Goal: Task Accomplishment & Management: Use online tool/utility

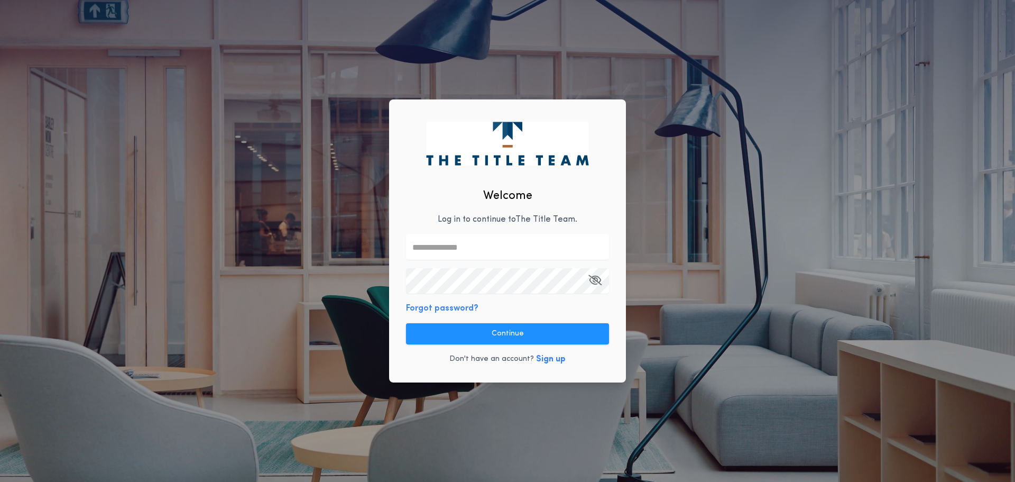
click at [515, 239] on input "text" at bounding box center [507, 246] width 203 height 25
type input "**********"
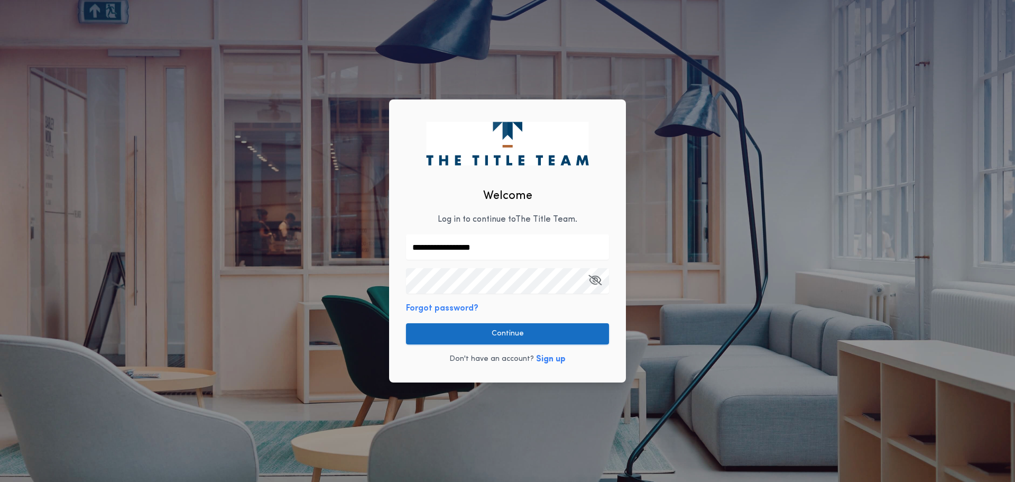
click at [462, 332] on button "Continue" at bounding box center [507, 333] width 203 height 21
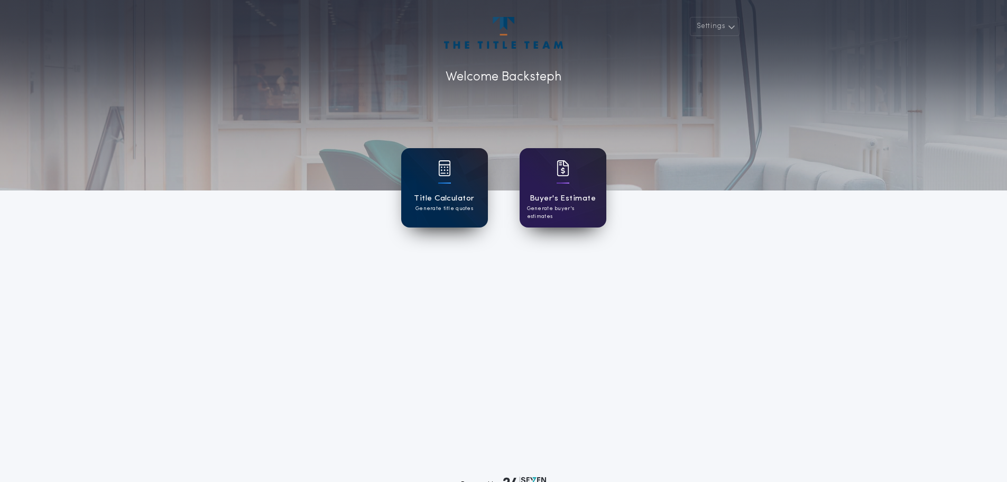
click at [449, 218] on div "Title Calculator Generate title quotes" at bounding box center [444, 187] width 87 height 79
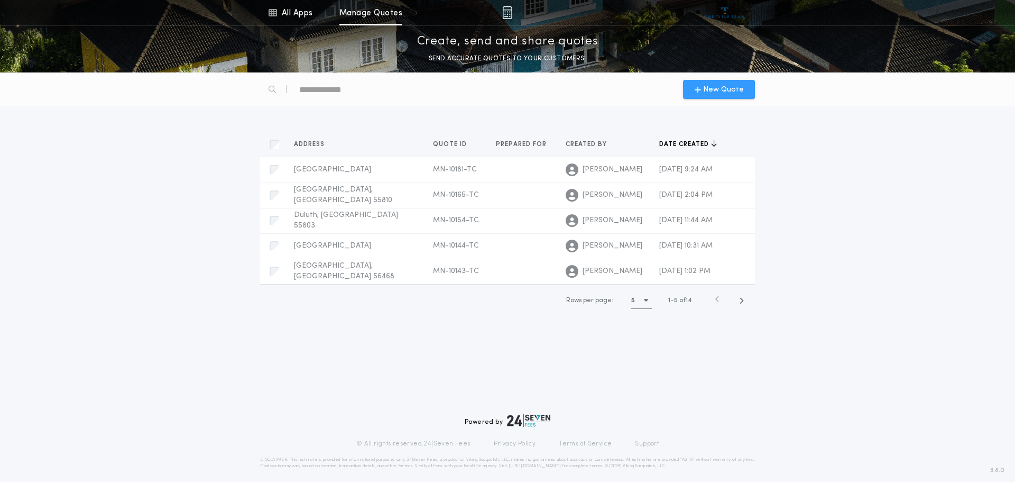
click at [706, 93] on span "New Quote" at bounding box center [723, 89] width 41 height 11
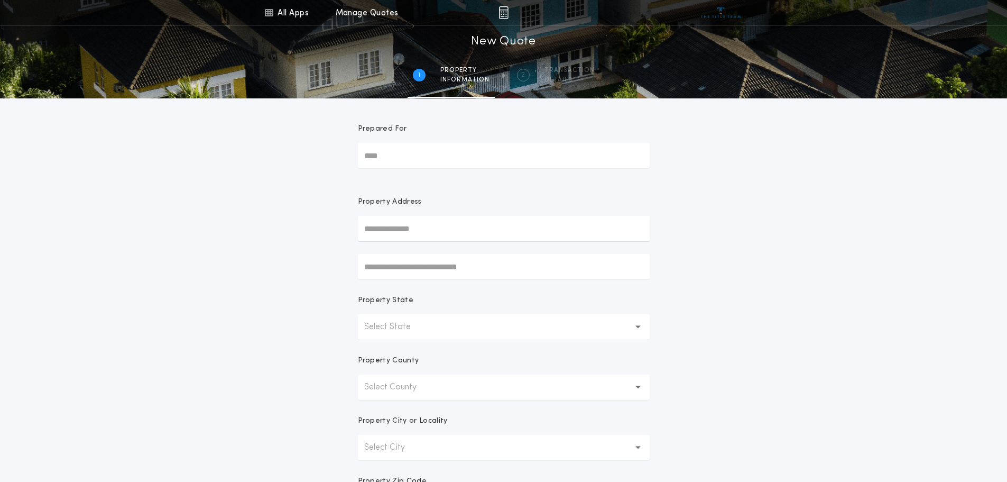
click at [406, 323] on p "Select State" at bounding box center [395, 326] width 63 height 13
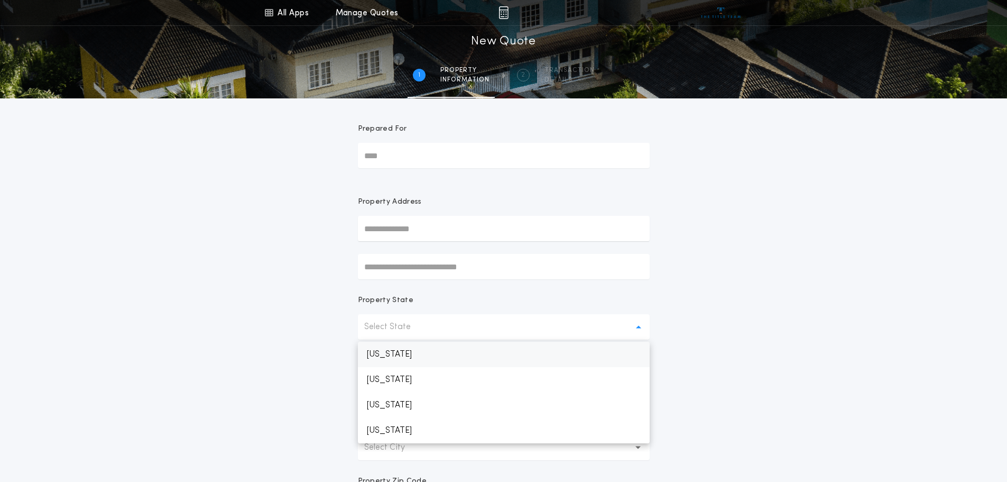
click at [389, 348] on p "[US_STATE]" at bounding box center [504, 354] width 292 height 25
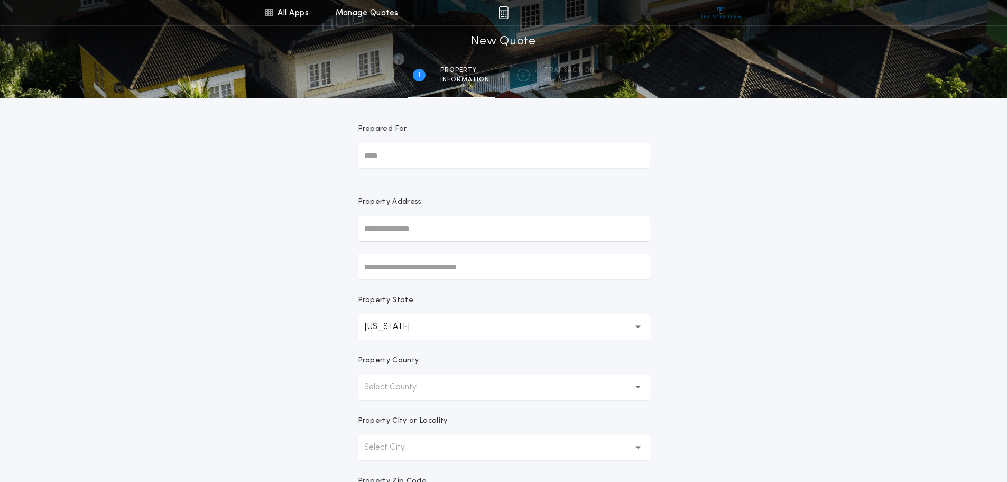
scroll to position [53, 0]
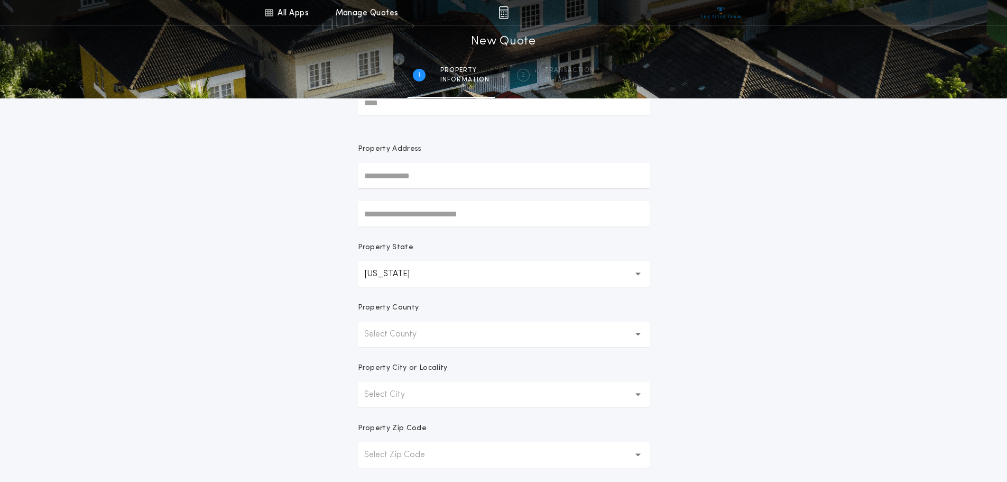
click at [471, 336] on button "Select County" at bounding box center [504, 333] width 292 height 25
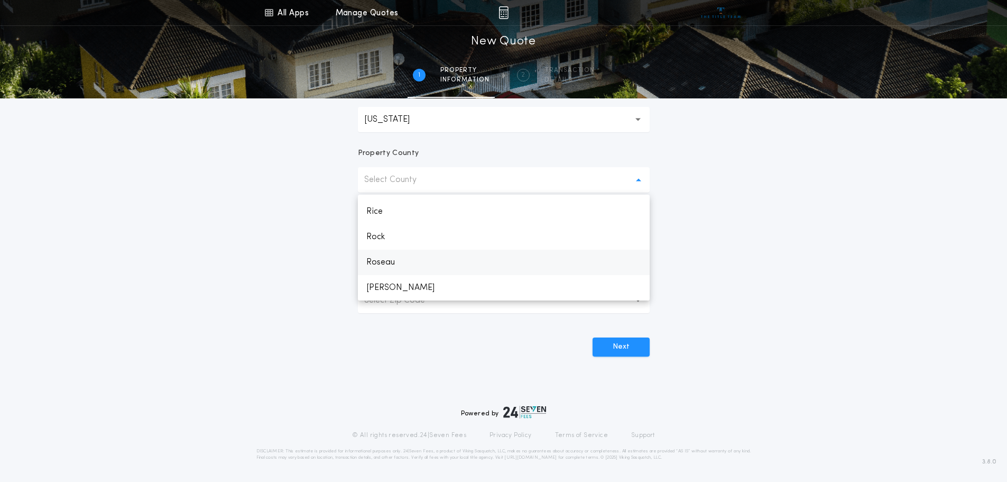
scroll to position [1751, 0]
click at [464, 258] on p "[GEOGRAPHIC_DATA][PERSON_NAME]" at bounding box center [504, 257] width 292 height 25
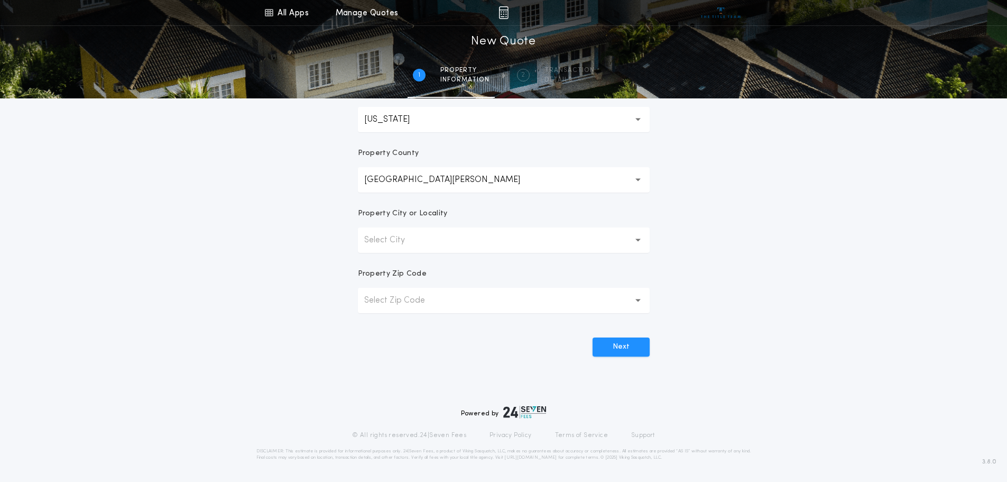
click at [448, 244] on button "Select City" at bounding box center [504, 239] width 292 height 25
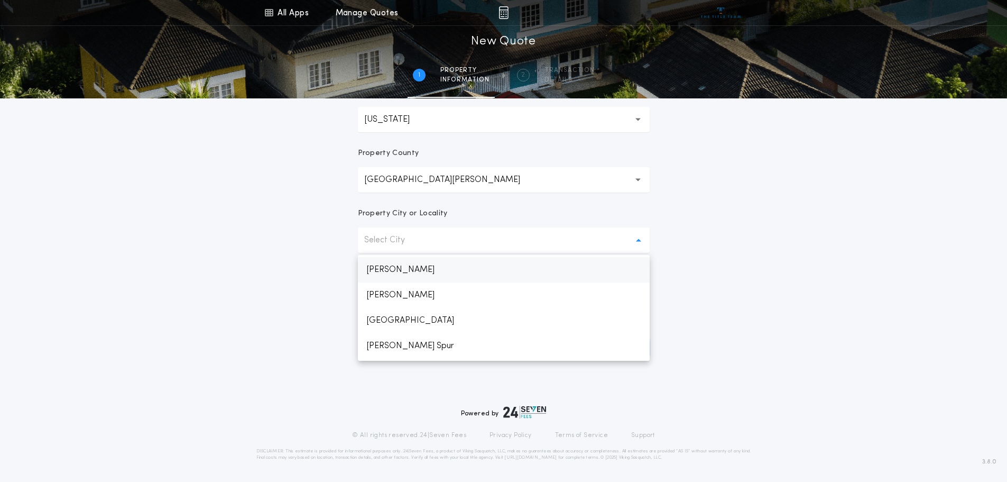
scroll to position [1396, 0]
click at [427, 319] on p "[GEOGRAPHIC_DATA]" at bounding box center [504, 318] width 292 height 25
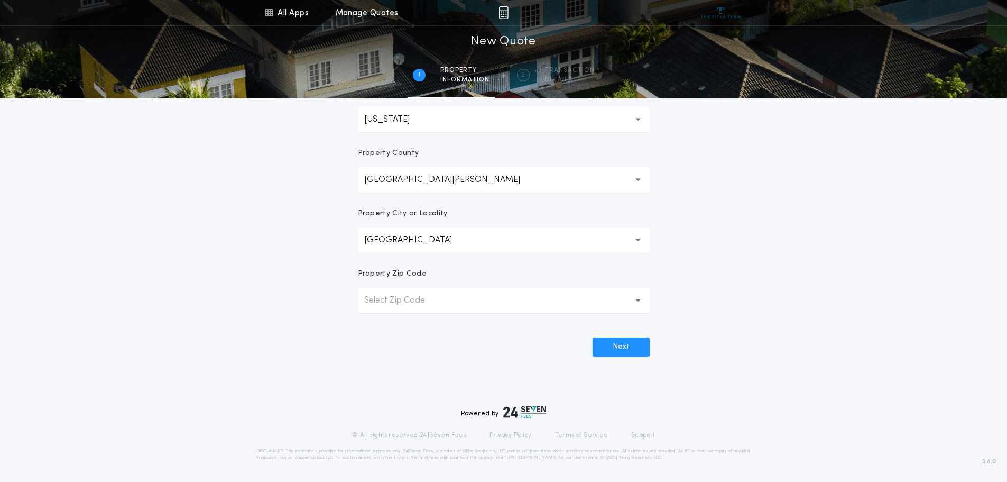
click at [430, 302] on p "Select Zip Code" at bounding box center [403, 300] width 78 height 13
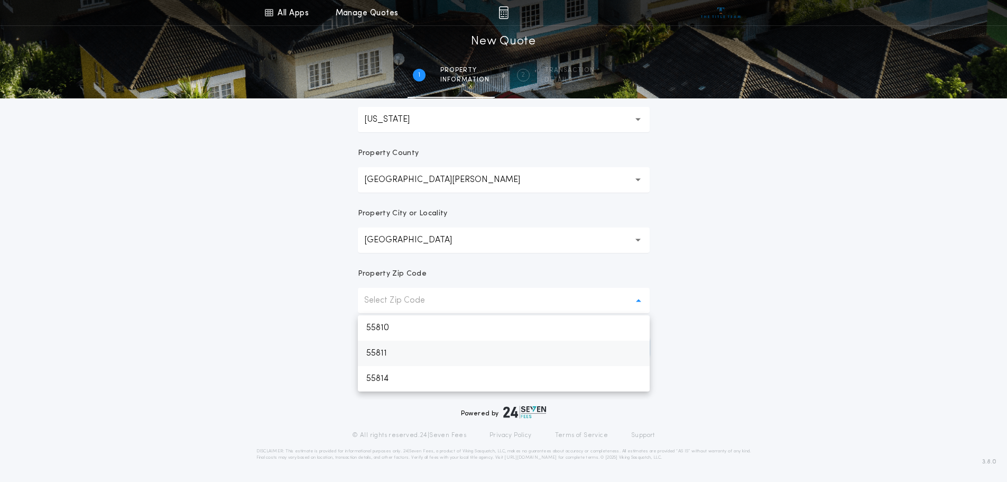
click at [418, 355] on p "55811" at bounding box center [504, 352] width 292 height 25
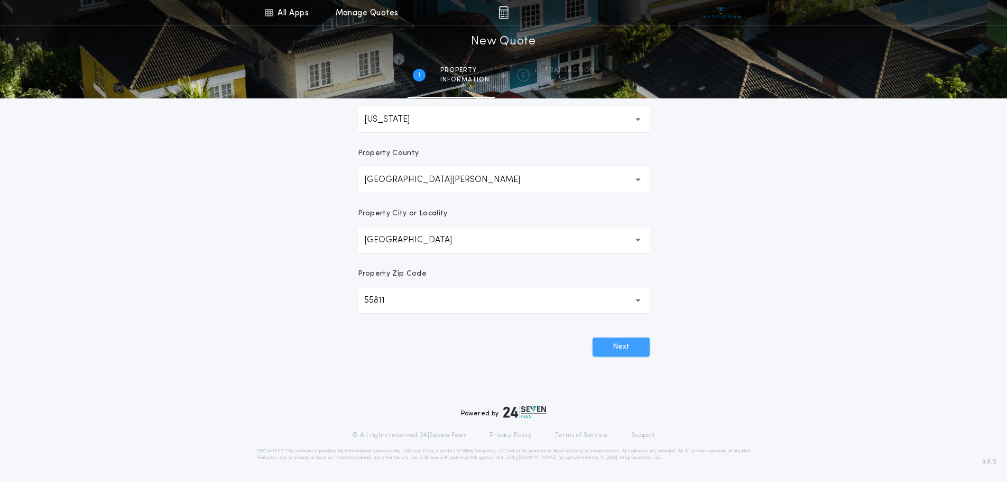
click at [628, 346] on button "Next" at bounding box center [621, 346] width 57 height 19
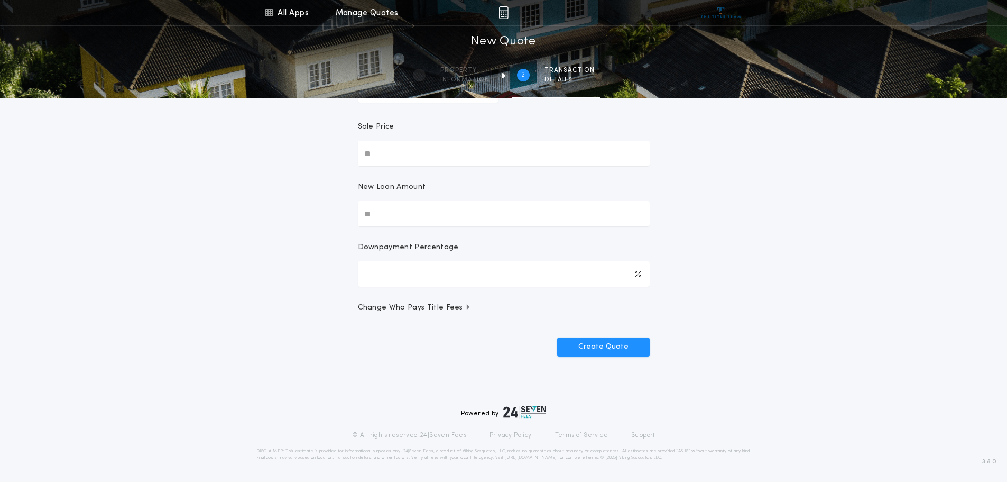
scroll to position [0, 0]
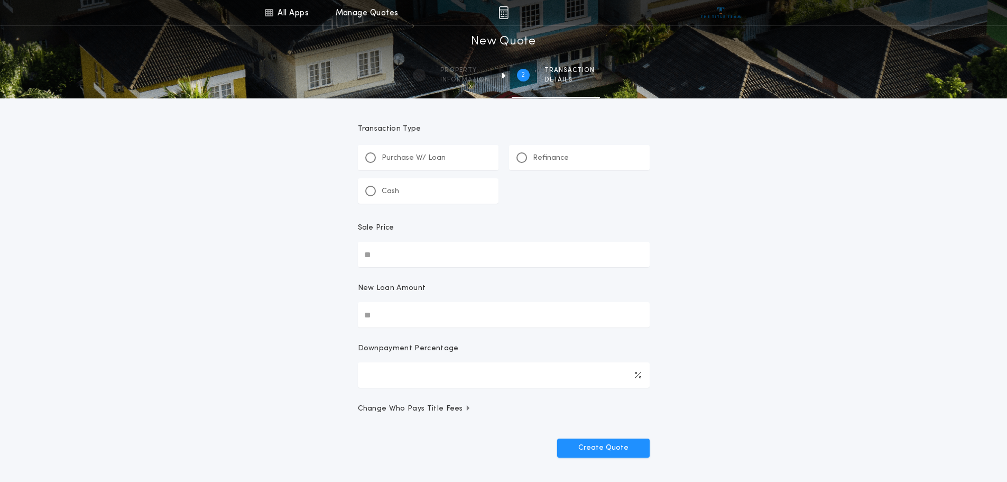
click at [536, 156] on p "Refinance" at bounding box center [551, 158] width 36 height 11
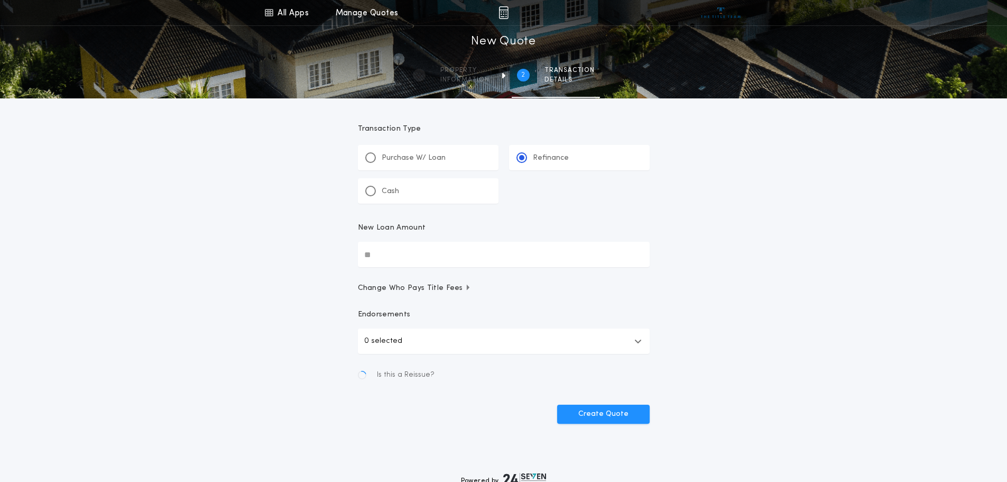
click at [420, 245] on input "New Loan Amount" at bounding box center [504, 254] width 292 height 25
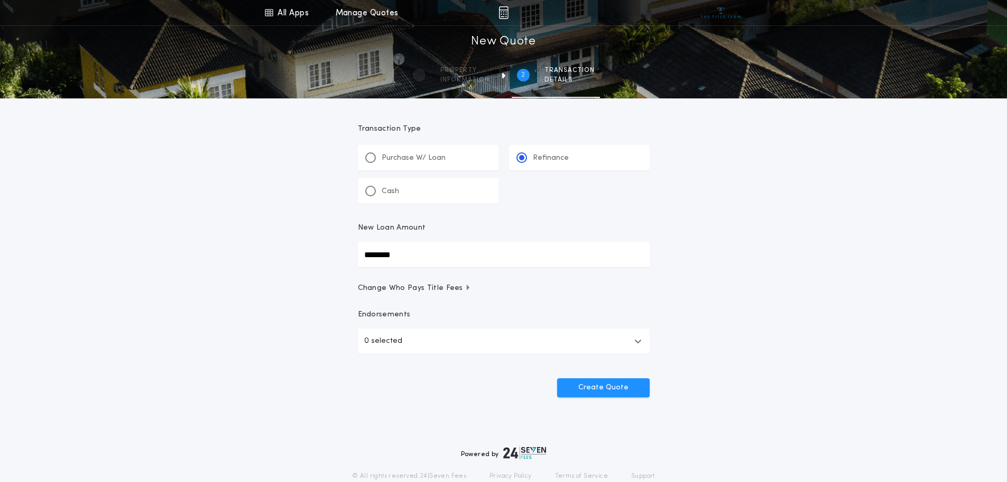
type input "********"
click at [595, 379] on button "Create Quote" at bounding box center [603, 387] width 93 height 19
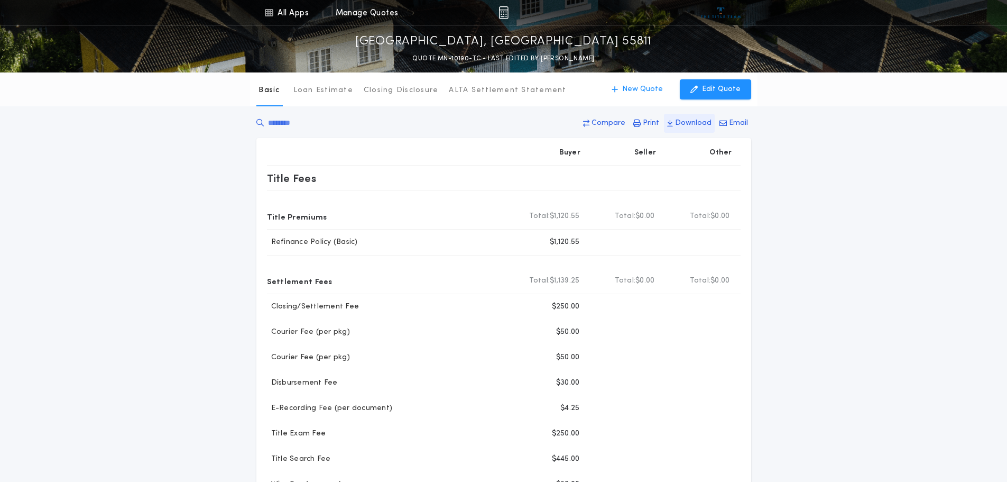
click at [692, 121] on p "Download" at bounding box center [693, 123] width 36 height 11
click at [642, 94] on p "New Quote" at bounding box center [642, 89] width 41 height 11
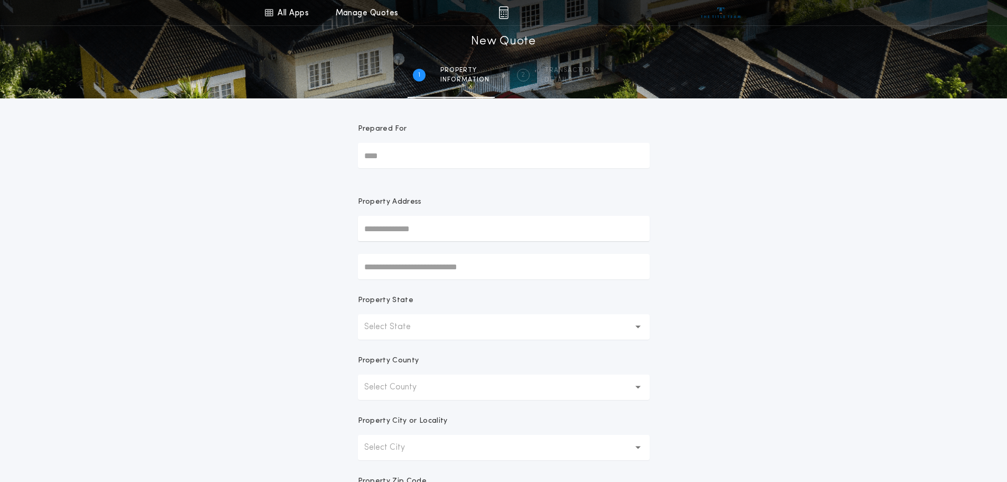
click at [405, 323] on p "Select State" at bounding box center [395, 326] width 63 height 13
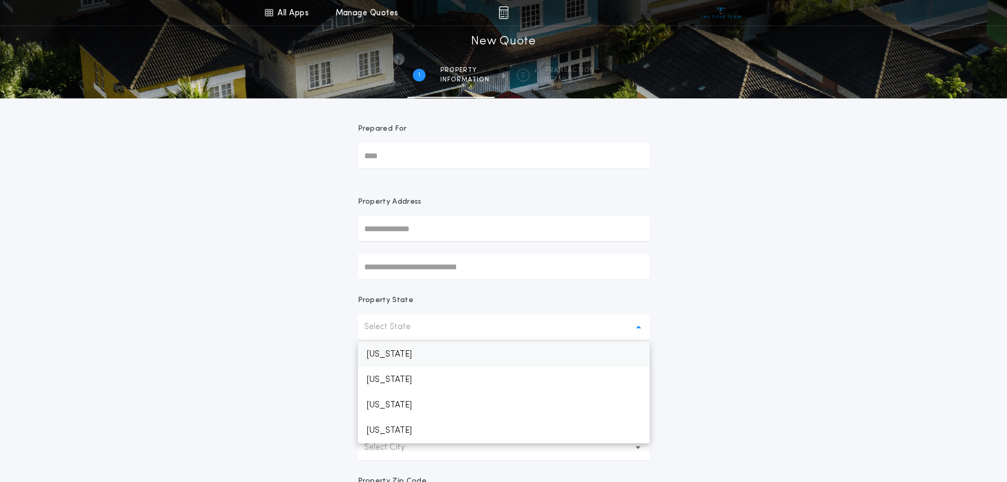
click at [401, 359] on p "[US_STATE]" at bounding box center [504, 354] width 292 height 25
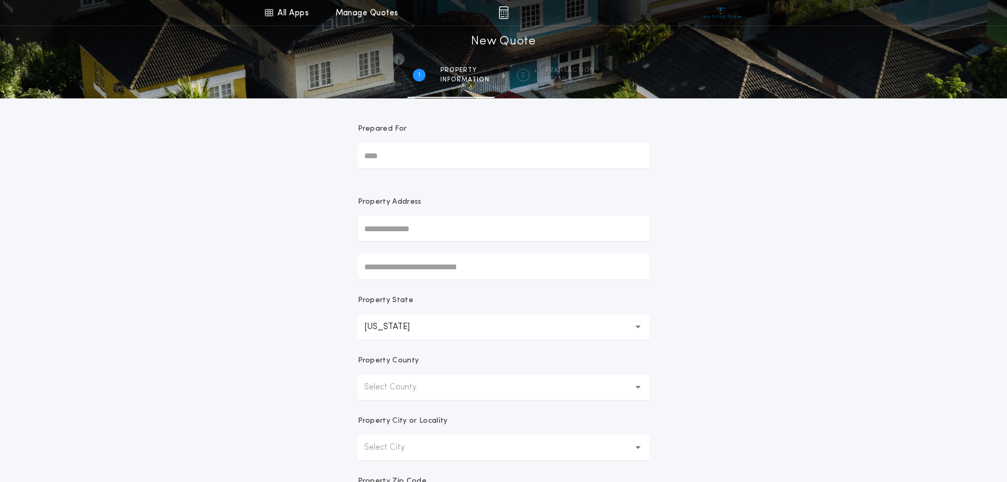
scroll to position [106, 0]
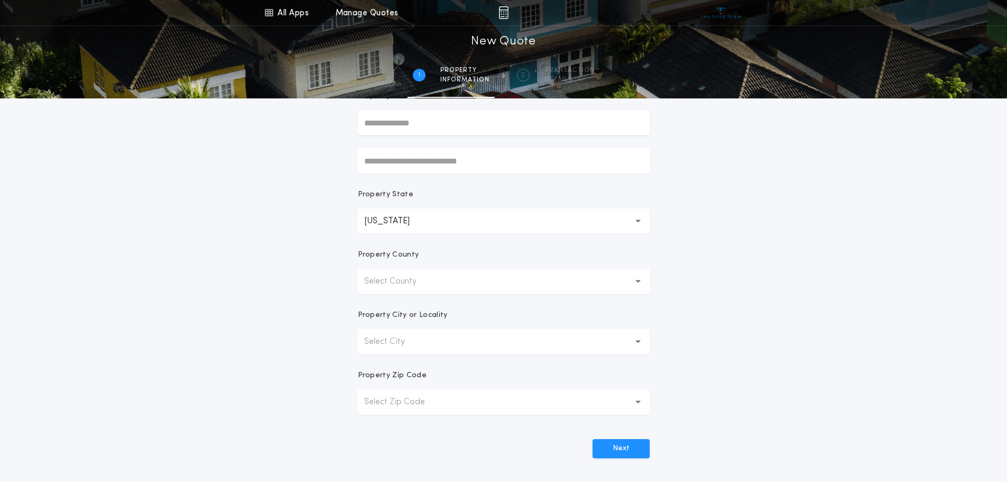
click at [436, 287] on button "Select County" at bounding box center [504, 281] width 292 height 25
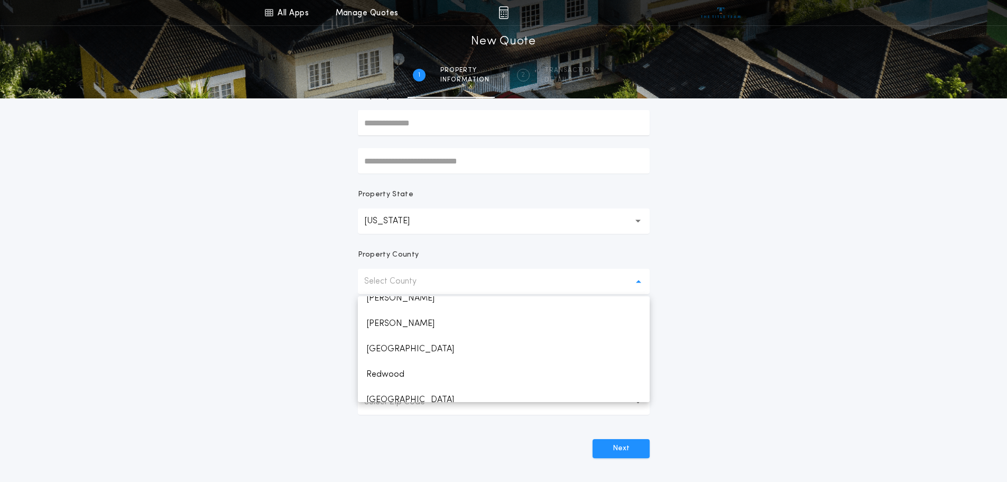
scroll to position [1797, 0]
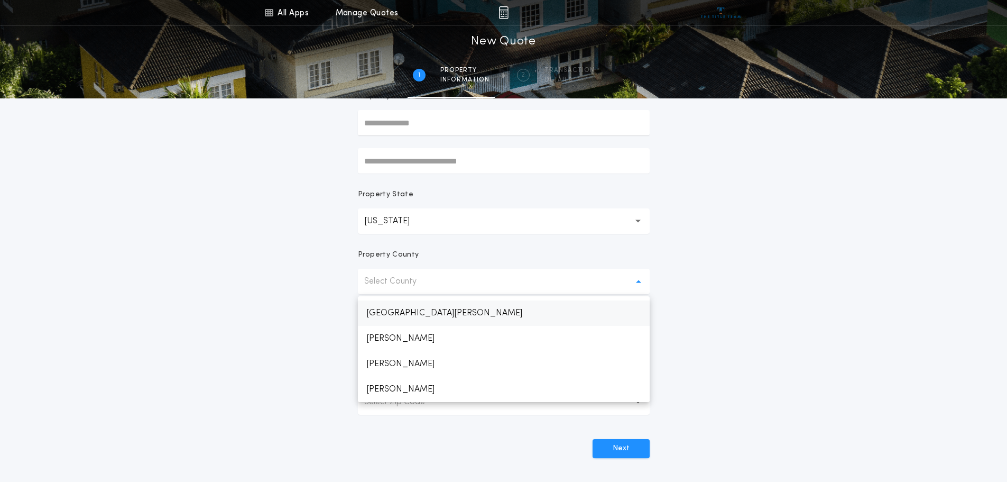
click at [400, 315] on p "[GEOGRAPHIC_DATA][PERSON_NAME]" at bounding box center [504, 312] width 292 height 25
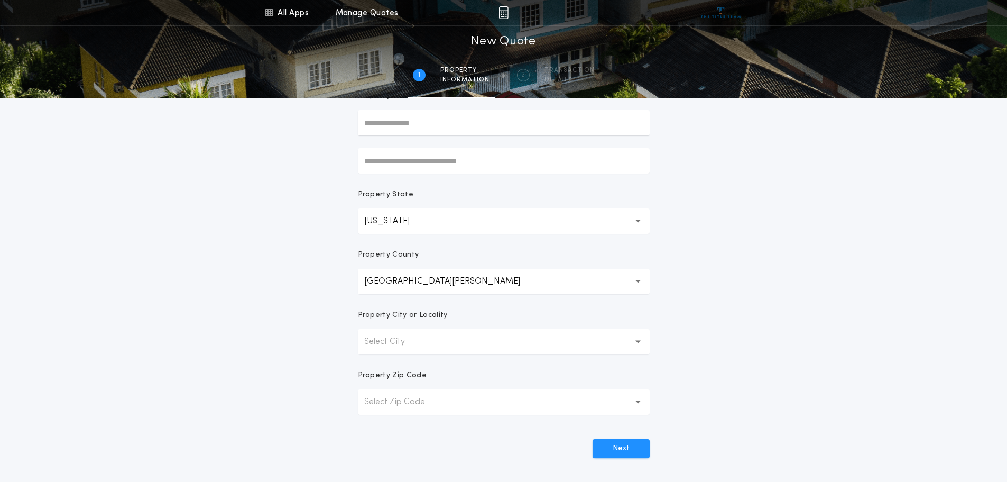
click at [398, 345] on p "Select City" at bounding box center [393, 341] width 58 height 13
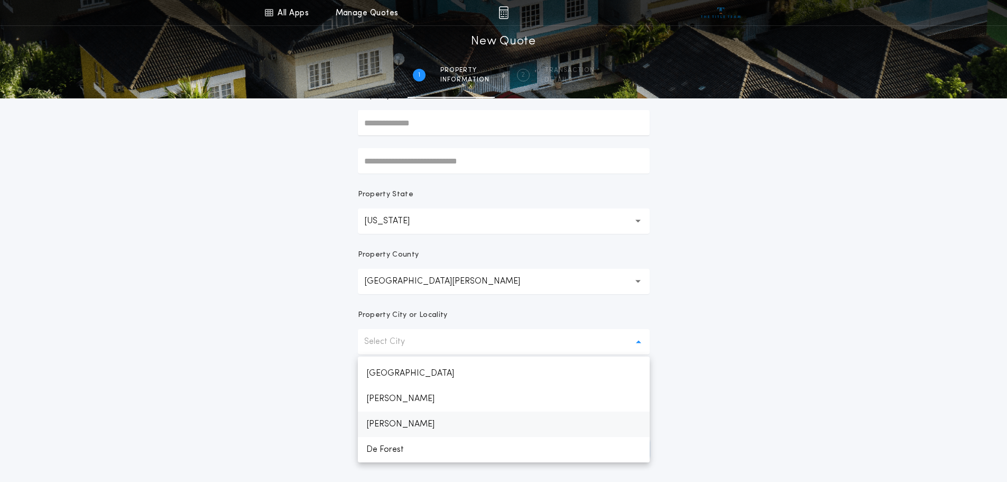
scroll to position [888, 0]
click at [424, 375] on p "Duluth" at bounding box center [504, 368] width 292 height 25
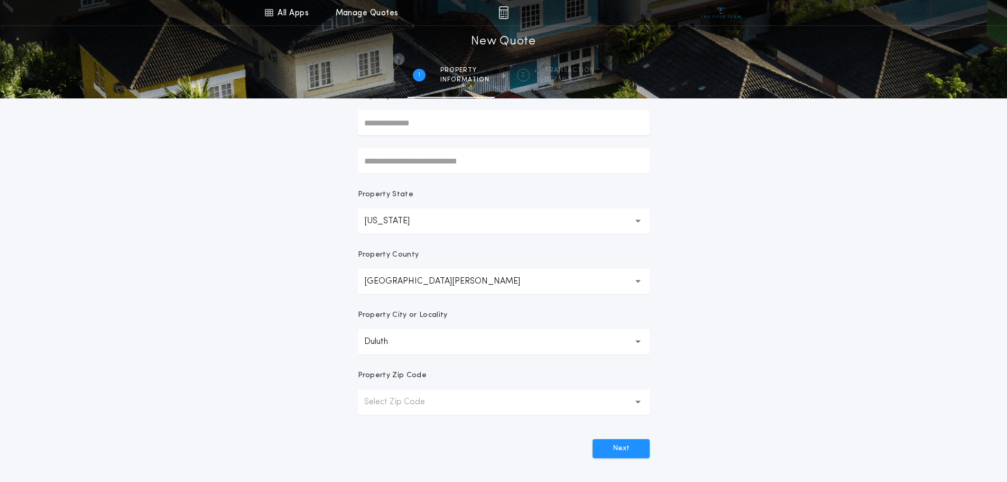
scroll to position [159, 0]
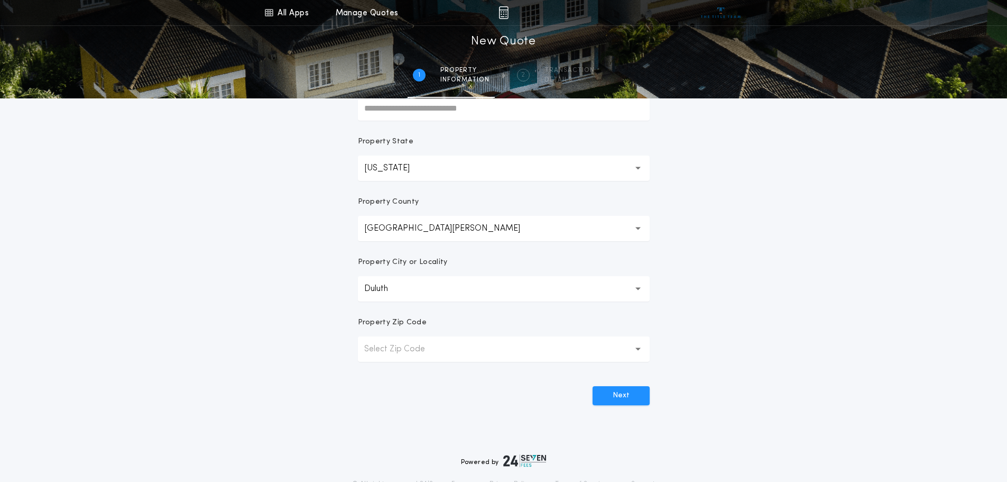
click at [520, 345] on button "Select Zip Code" at bounding box center [504, 348] width 292 height 25
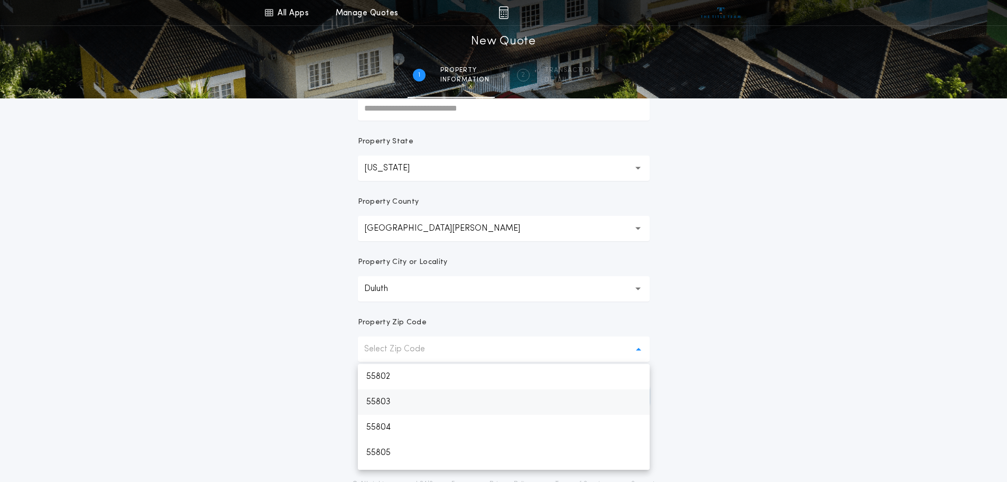
click at [447, 398] on p "55803" at bounding box center [504, 401] width 292 height 25
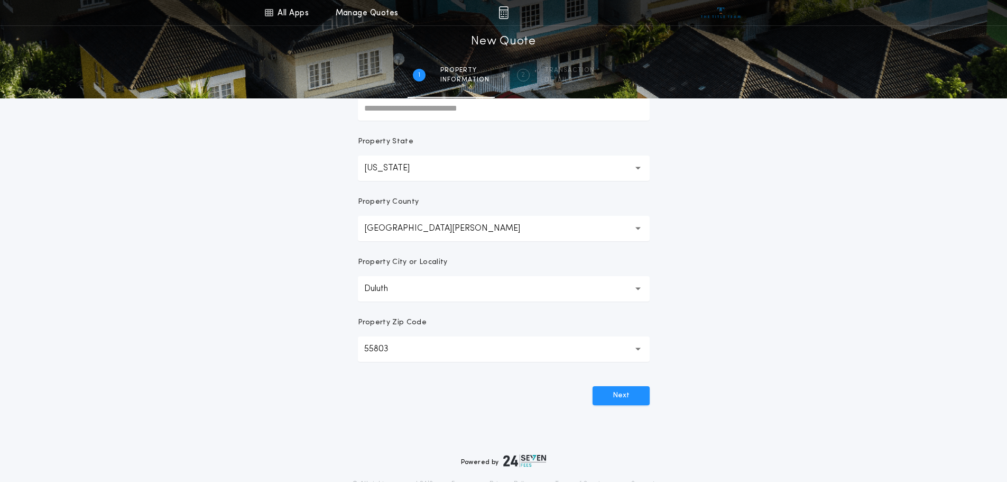
scroll to position [207, 0]
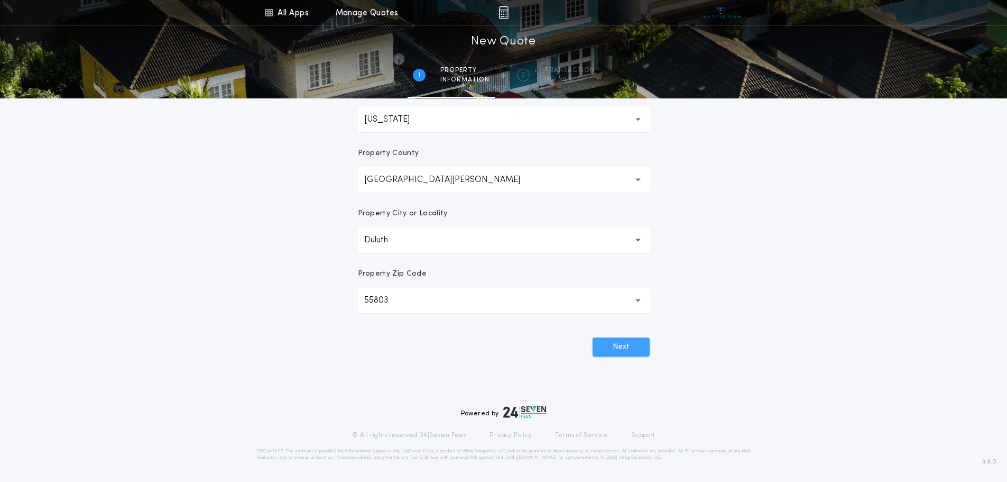
click at [612, 343] on button "Next" at bounding box center [621, 346] width 57 height 19
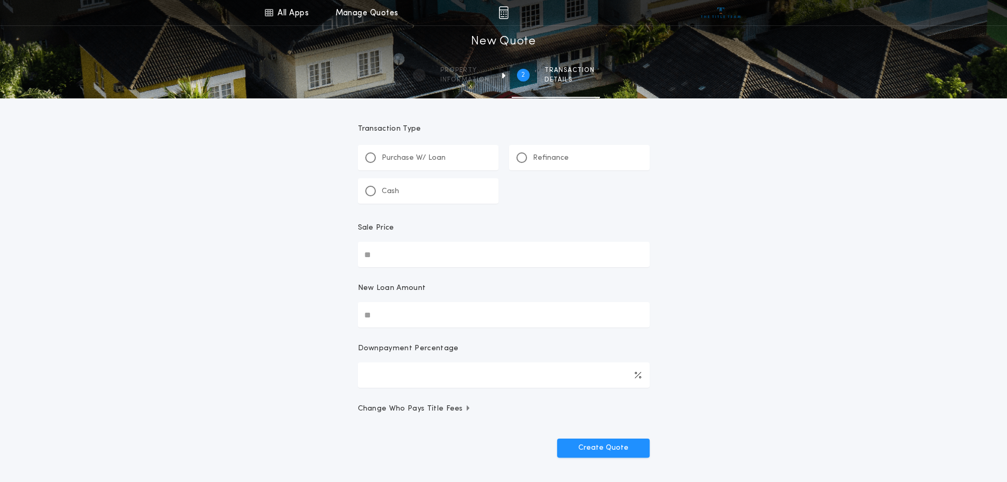
click at [551, 155] on p "Refinance" at bounding box center [551, 158] width 36 height 11
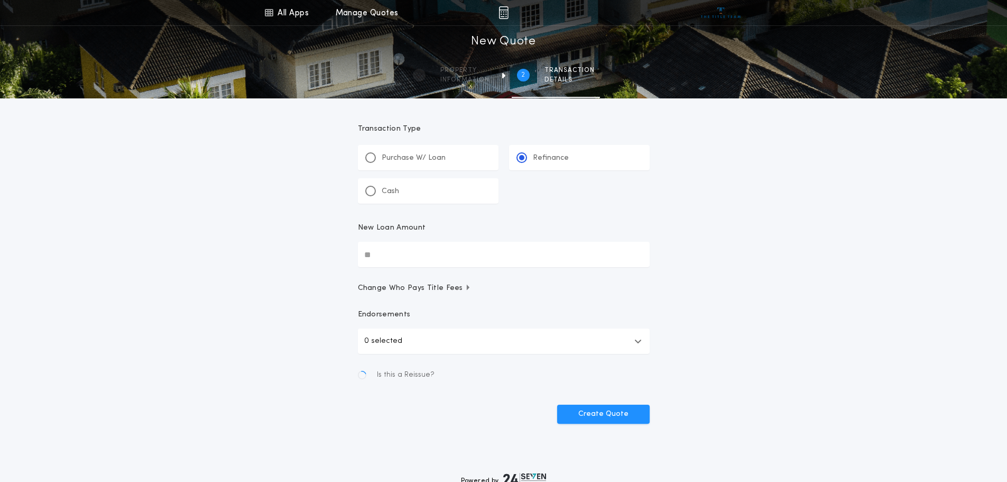
click at [451, 261] on input "New Loan Amount" at bounding box center [504, 254] width 292 height 25
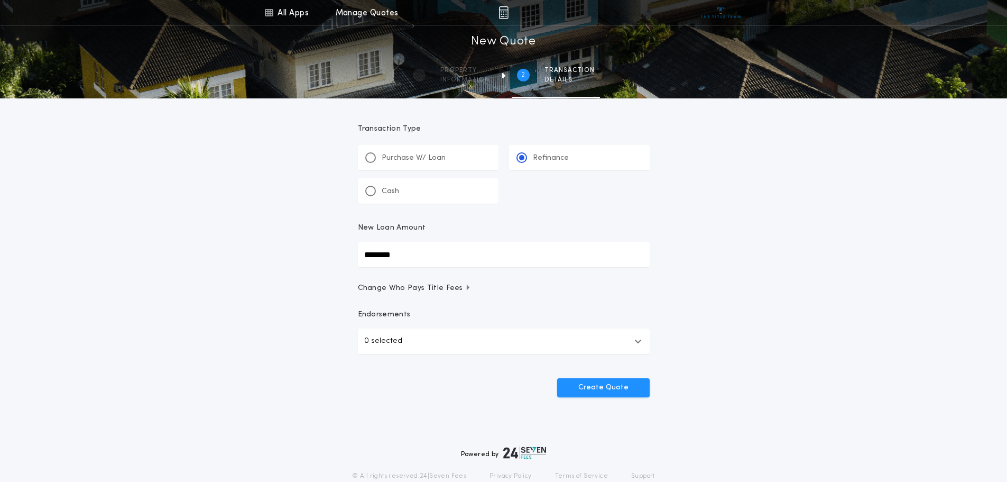
type input "********"
click at [239, 270] on div "All Apps Title Calculator Buyer's Estimate Menu All Apps Manage Quotes 2 /2 New…" at bounding box center [503, 219] width 1007 height 438
click at [599, 387] on button "Create Quote" at bounding box center [603, 387] width 93 height 19
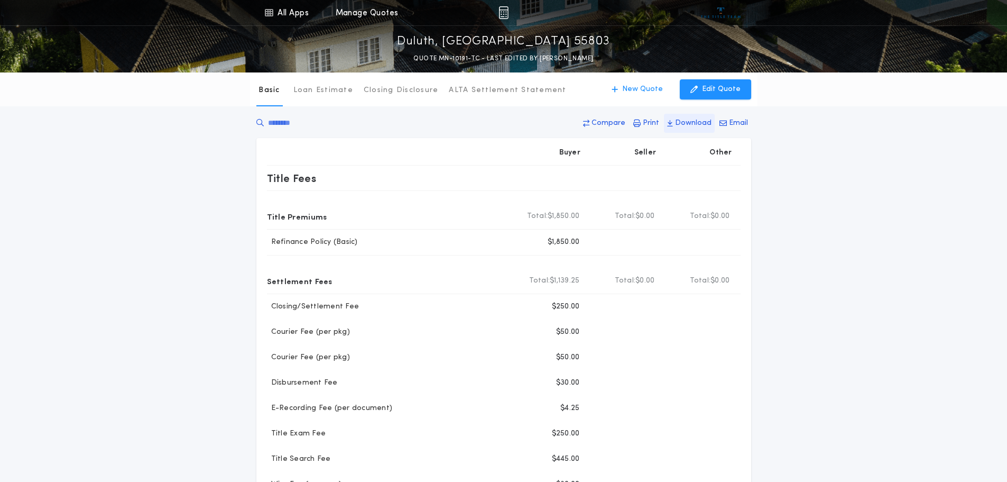
click at [694, 119] on p "Download" at bounding box center [693, 123] width 36 height 11
